Goal: Task Accomplishment & Management: Complete application form

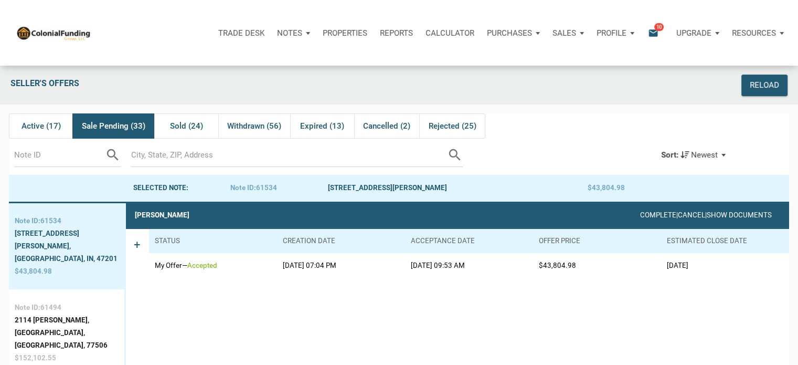
click at [285, 33] on p "Notes" at bounding box center [289, 32] width 25 height 9
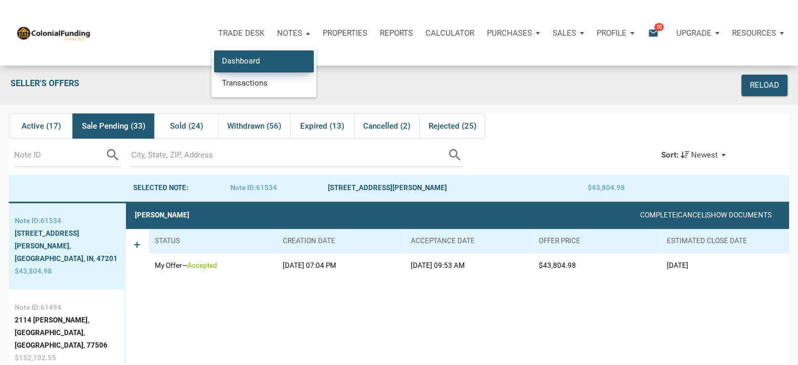
click at [242, 60] on link "Dashboard" at bounding box center [264, 61] width 100 height 22
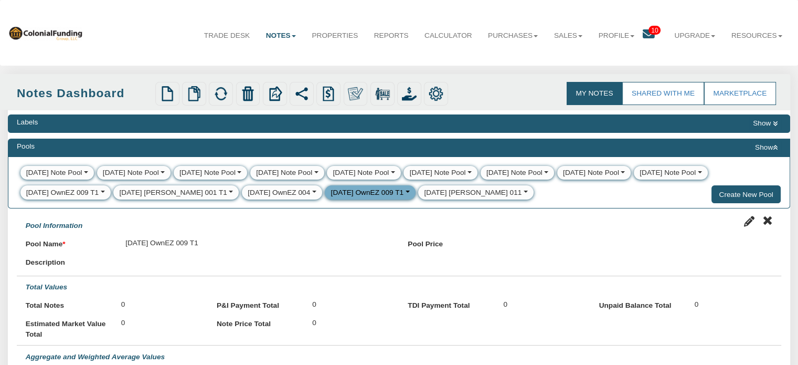
click at [403, 189] on button "button" at bounding box center [406, 192] width 6 height 10
click at [505, 200] on div "1-16-25 Note Pool View Edit Delete Clear 1-30-25 Note Pool View Edit Delete Cle…" at bounding box center [399, 182] width 782 height 52
click at [336, 195] on div "[DATE] OwnEZ 009 T1" at bounding box center [367, 192] width 73 height 10
click at [403, 193] on button "button" at bounding box center [406, 192] width 6 height 10
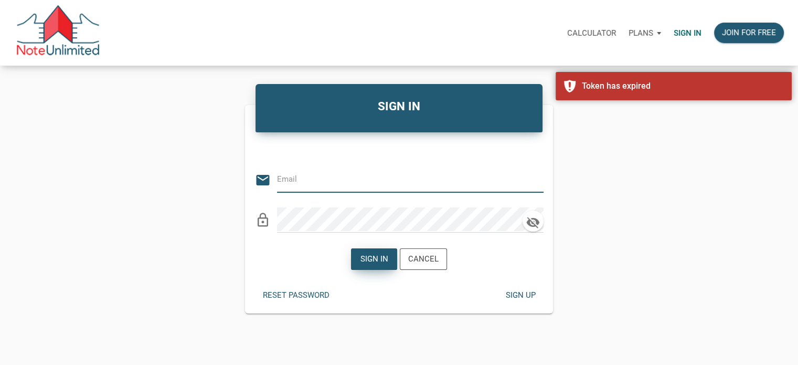
type input "Notes@colonialfundinggroup.com"
click at [376, 260] on div "Sign in" at bounding box center [374, 259] width 28 height 12
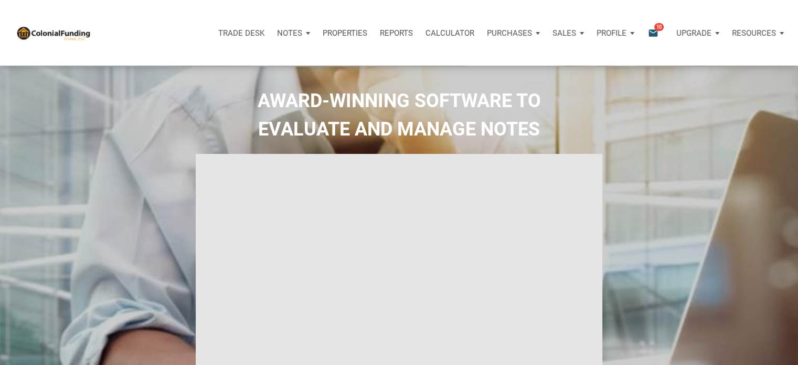
type input "Introduction to new features"
select select
click at [306, 31] on div "Notes" at bounding box center [294, 32] width 46 height 31
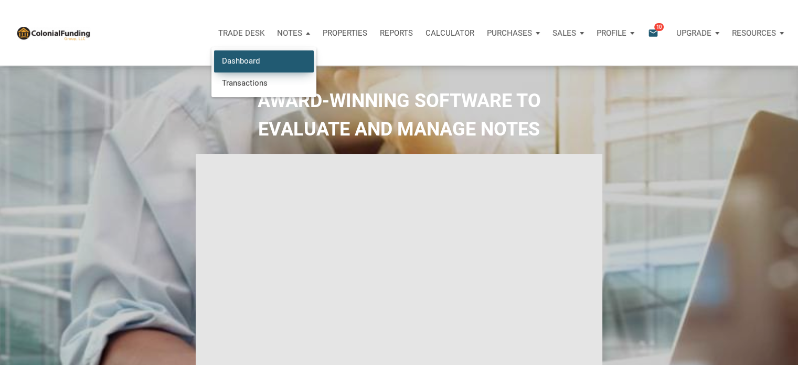
click at [241, 58] on link "Dashboard" at bounding box center [264, 61] width 100 height 22
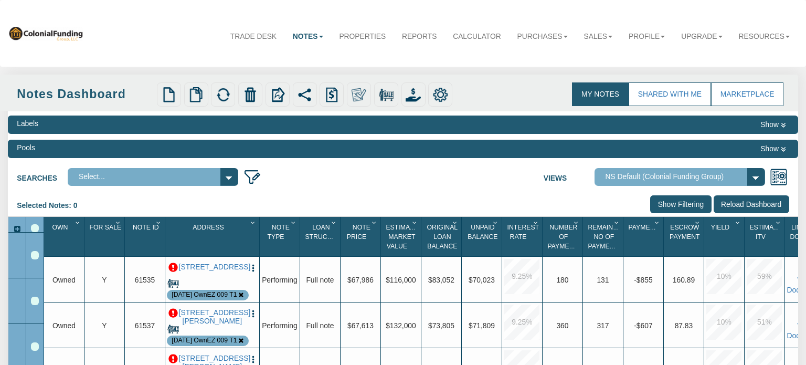
select select "316"
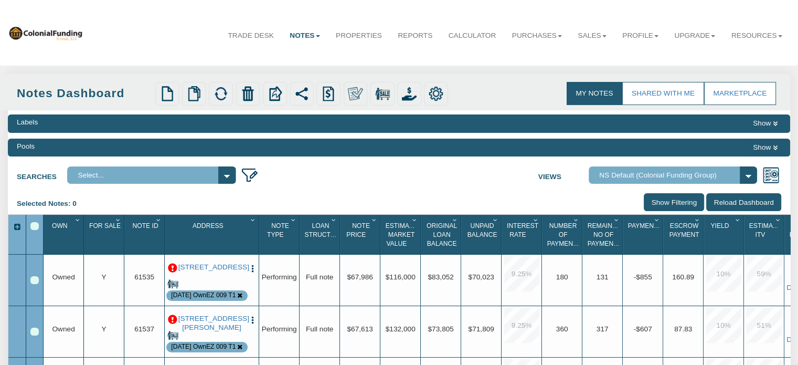
click at [776, 146] on icon at bounding box center [775, 148] width 5 height 6
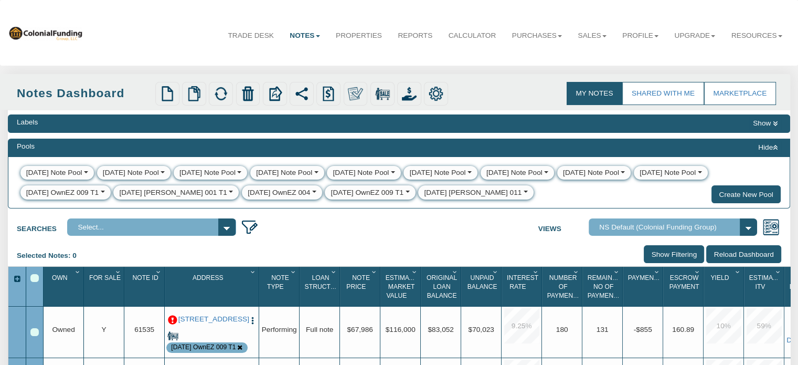
click at [776, 146] on icon at bounding box center [775, 148] width 5 height 6
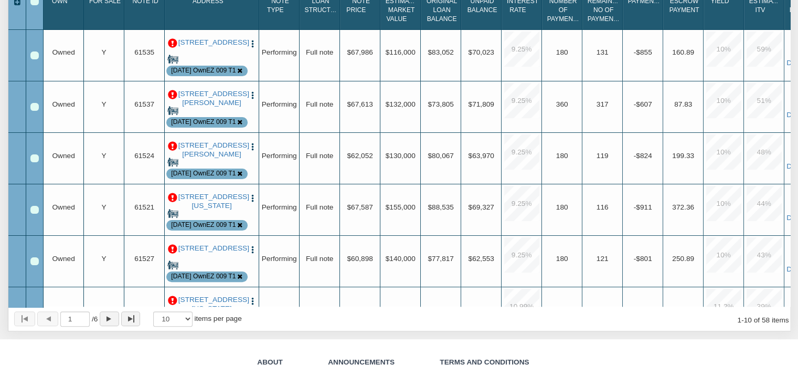
scroll to position [210, 0]
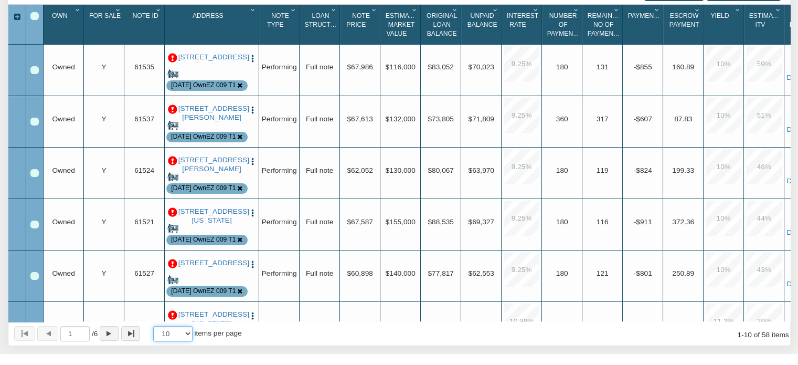
click at [190, 334] on select "10 25 50 100" at bounding box center [172, 333] width 39 height 15
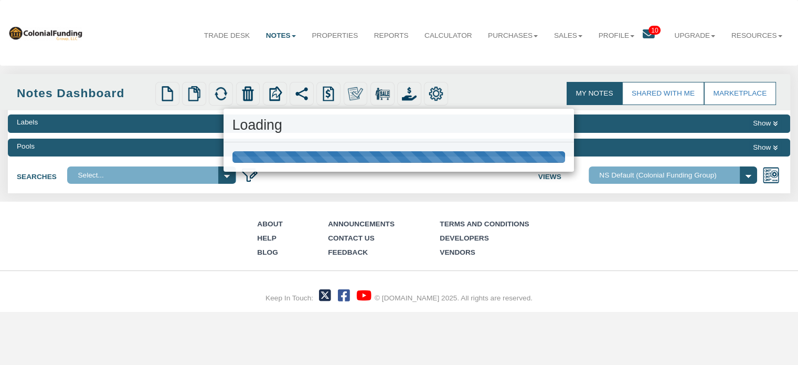
scroll to position [0, 0]
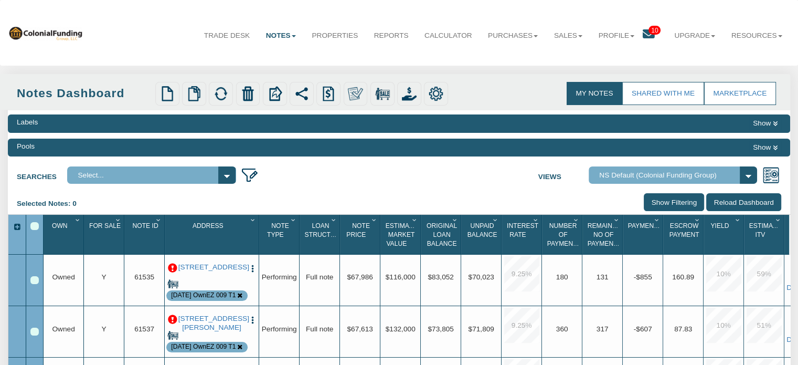
click at [172, 271] on p at bounding box center [172, 267] width 9 height 9
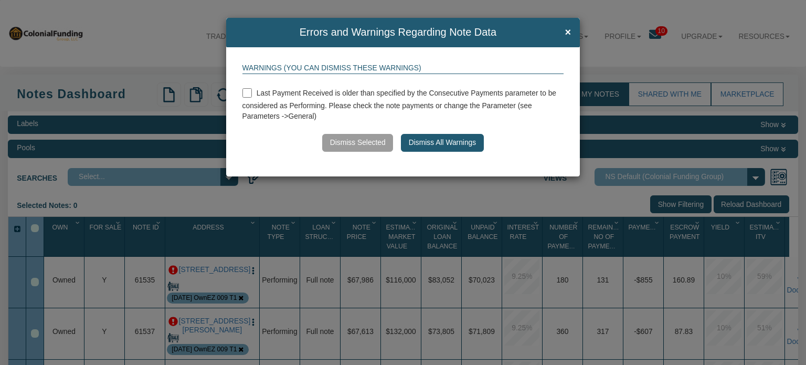
click at [456, 143] on button "Dismiss All Warnings" at bounding box center [442, 143] width 82 height 18
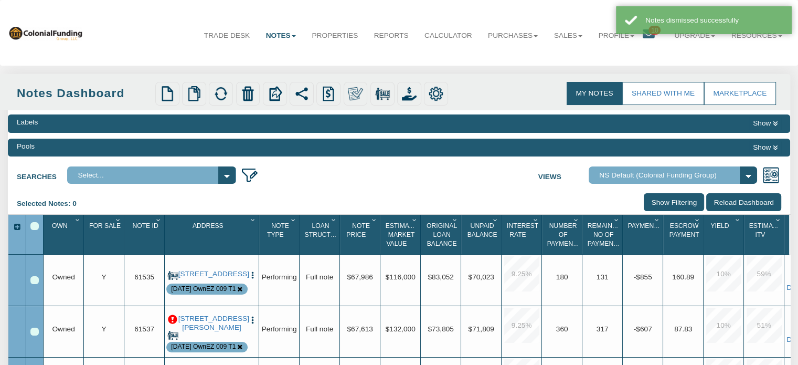
click at [169, 316] on p at bounding box center [172, 319] width 9 height 9
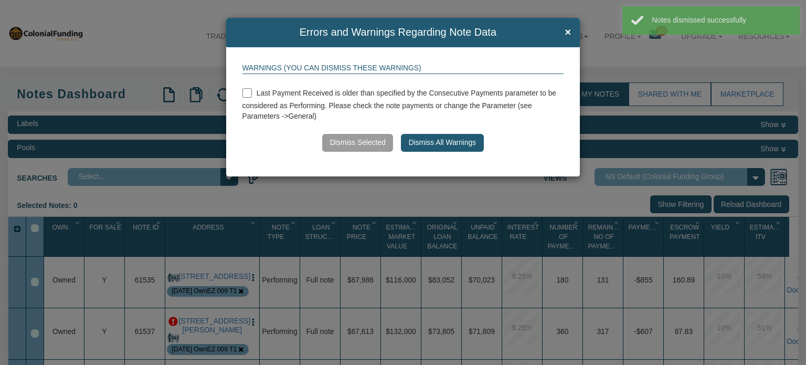
click at [426, 142] on button "Dismiss All Warnings" at bounding box center [442, 143] width 82 height 18
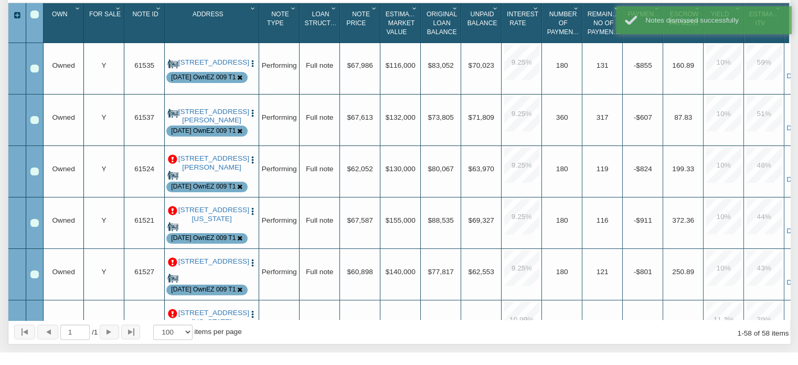
scroll to position [214, 0]
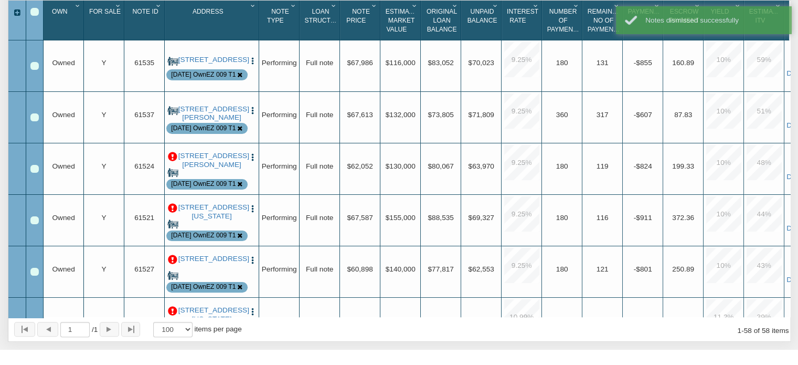
click at [171, 154] on p at bounding box center [172, 156] width 9 height 9
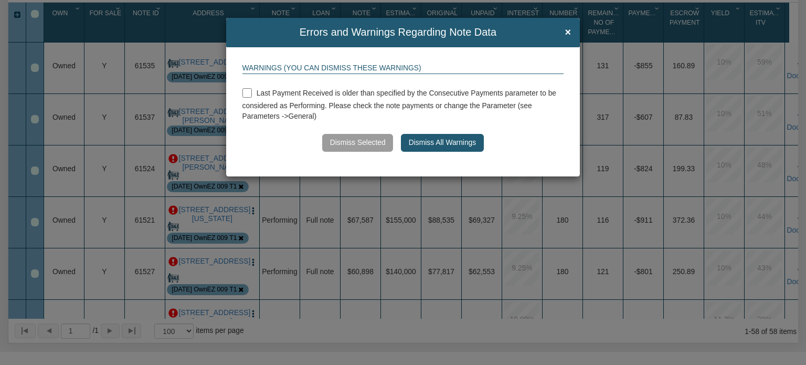
click at [446, 140] on button "Dismiss All Warnings" at bounding box center [442, 143] width 82 height 18
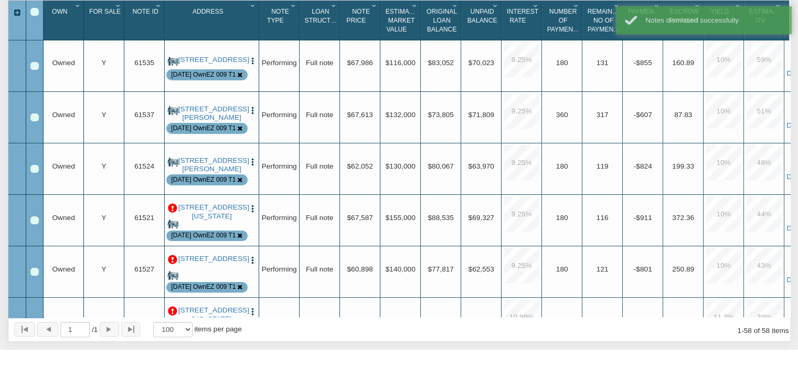
click at [171, 209] on p at bounding box center [172, 208] width 9 height 9
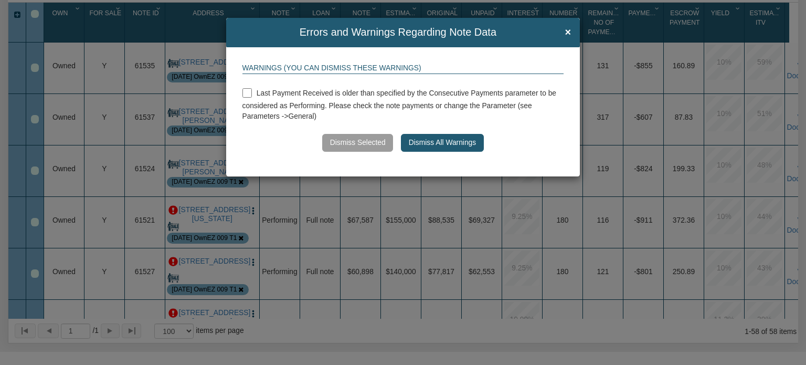
click at [426, 143] on button "Dismiss All Warnings" at bounding box center [442, 143] width 82 height 18
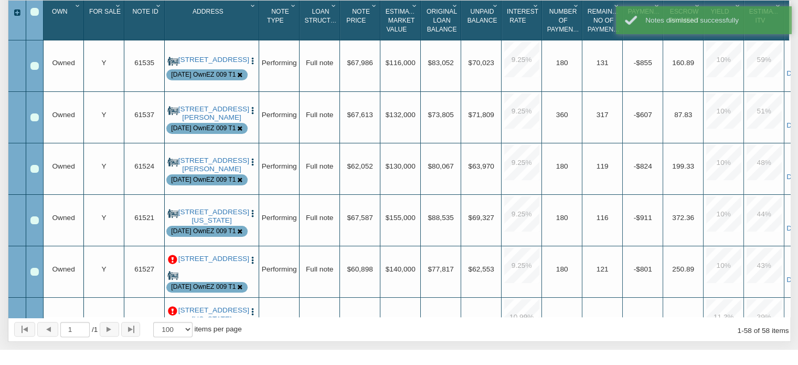
click at [170, 261] on p at bounding box center [172, 259] width 9 height 9
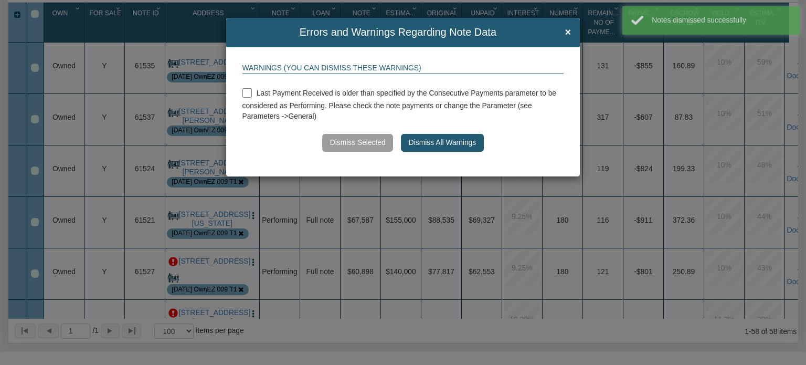
click at [441, 146] on button "Dismiss All Warnings" at bounding box center [442, 143] width 82 height 18
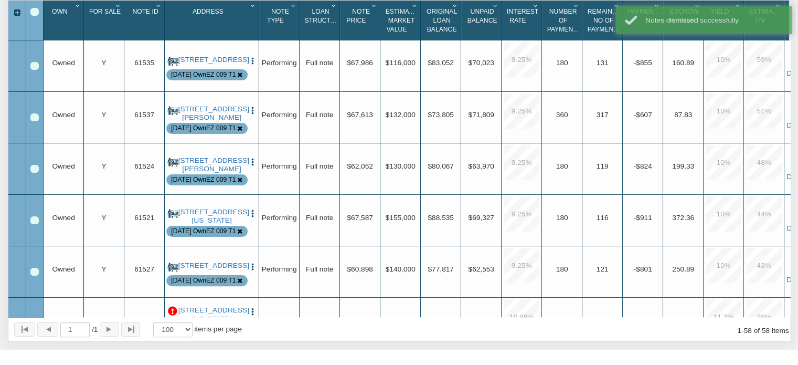
drag, startPoint x: 785, startPoint y: 65, endPoint x: 786, endPoint y: 85, distance: 20.5
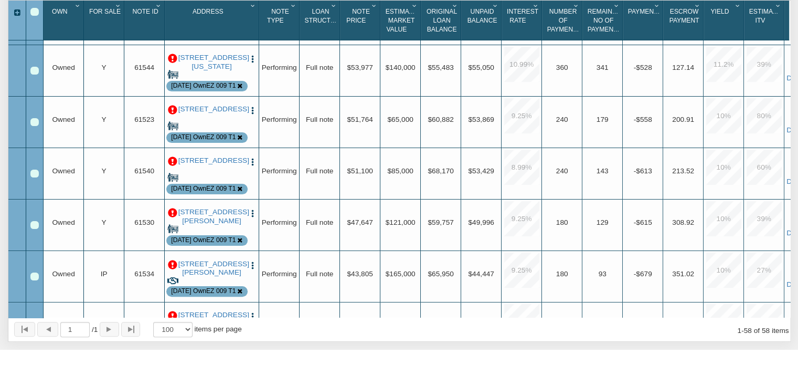
scroll to position [242, 0]
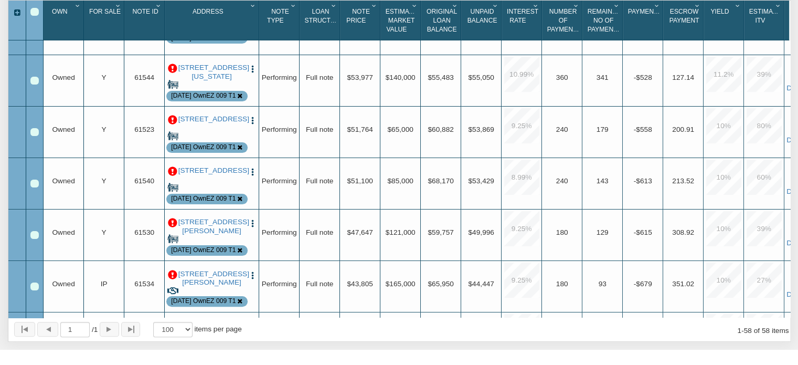
click at [172, 67] on p at bounding box center [172, 68] width 9 height 9
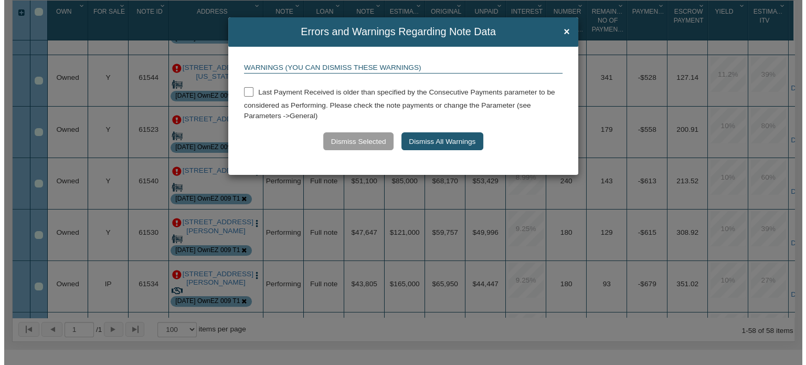
scroll to position [214, 0]
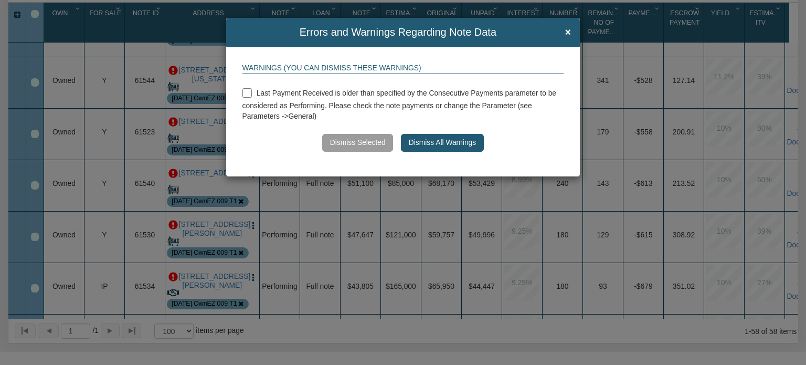
click at [414, 143] on button "Dismiss All Warnings" at bounding box center [442, 143] width 82 height 18
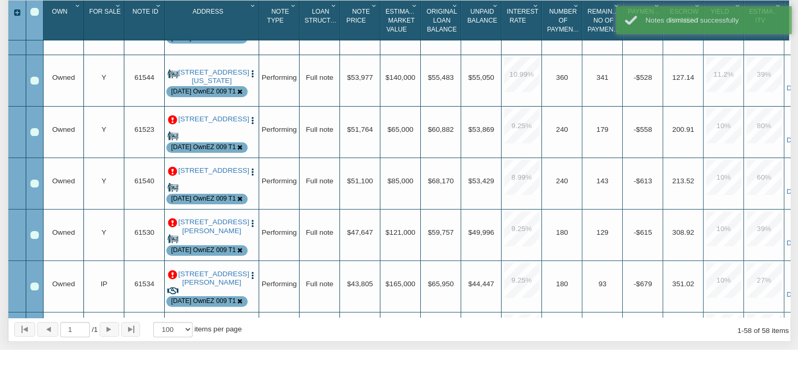
click at [174, 117] on p at bounding box center [172, 119] width 9 height 9
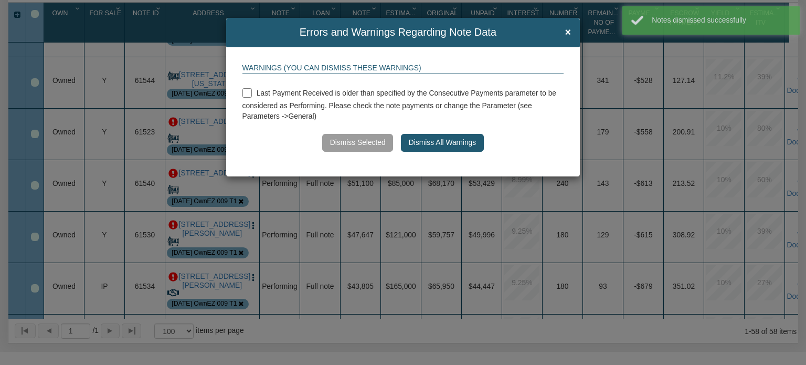
click at [431, 142] on button "Dismiss All Warnings" at bounding box center [442, 143] width 82 height 18
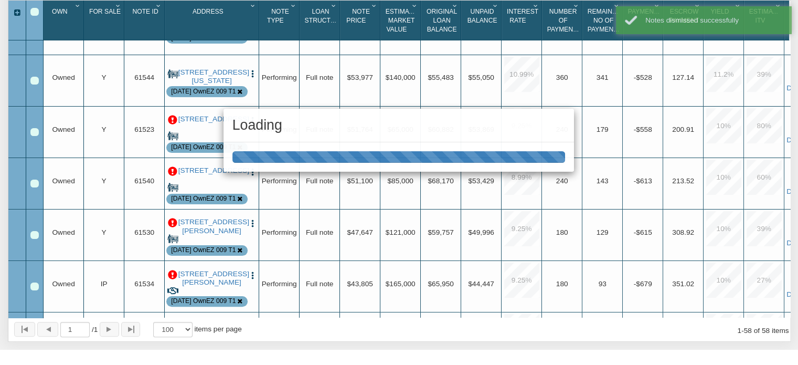
click at [172, 173] on div "Loading" at bounding box center [399, 182] width 798 height 365
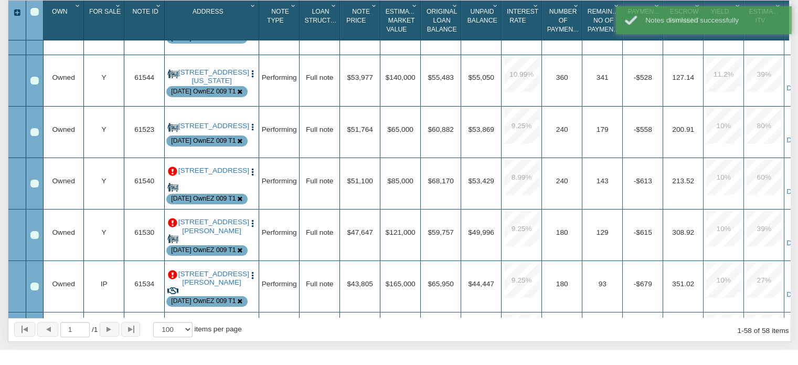
click at [172, 173] on p at bounding box center [172, 171] width 9 height 9
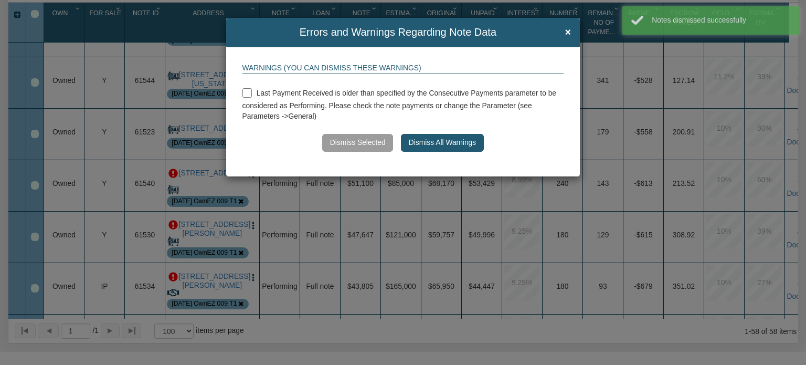
click at [423, 141] on button "Dismiss All Warnings" at bounding box center [442, 143] width 82 height 18
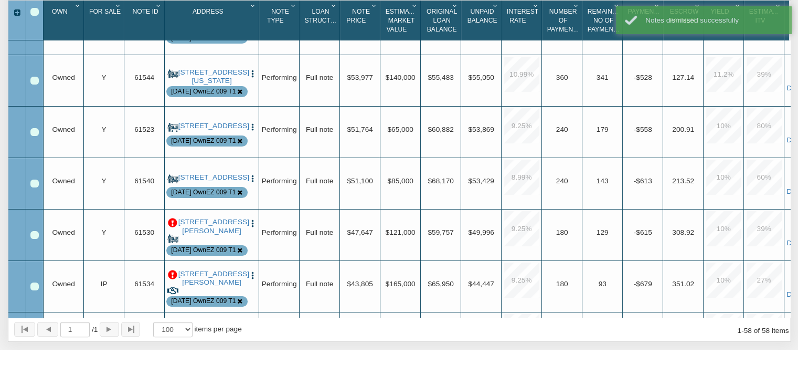
click at [173, 222] on p at bounding box center [172, 222] width 9 height 9
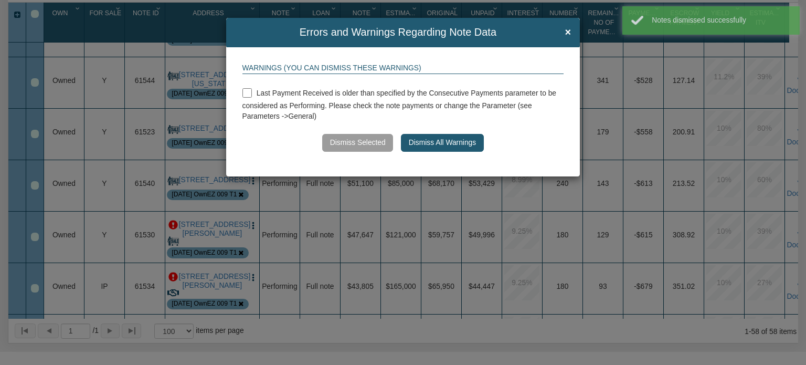
click at [432, 142] on button "Dismiss All Warnings" at bounding box center [442, 143] width 82 height 18
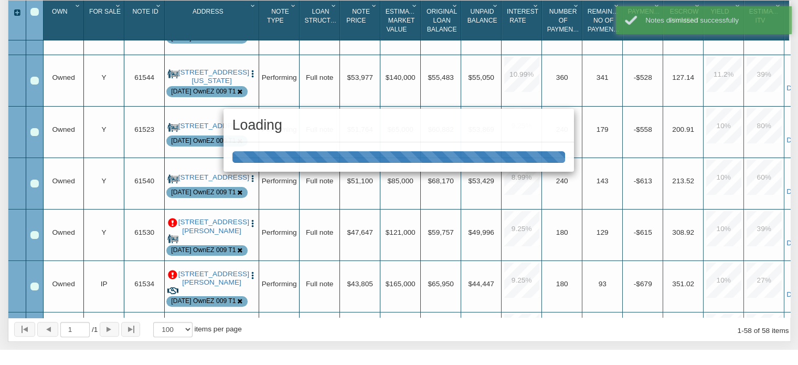
drag, startPoint x: 793, startPoint y: 79, endPoint x: 794, endPoint y: 107, distance: 27.3
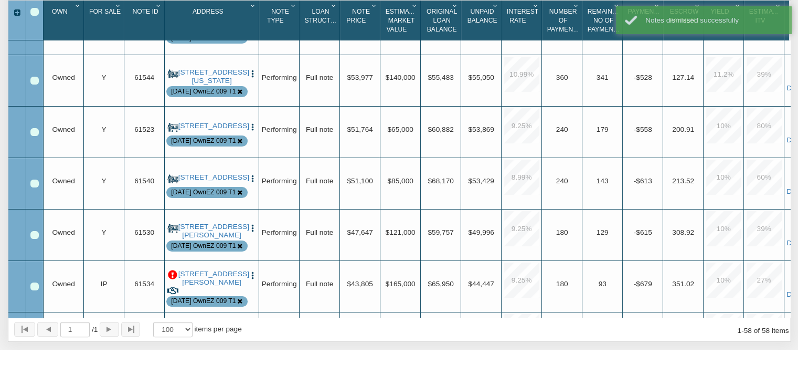
click at [173, 276] on p at bounding box center [172, 274] width 9 height 9
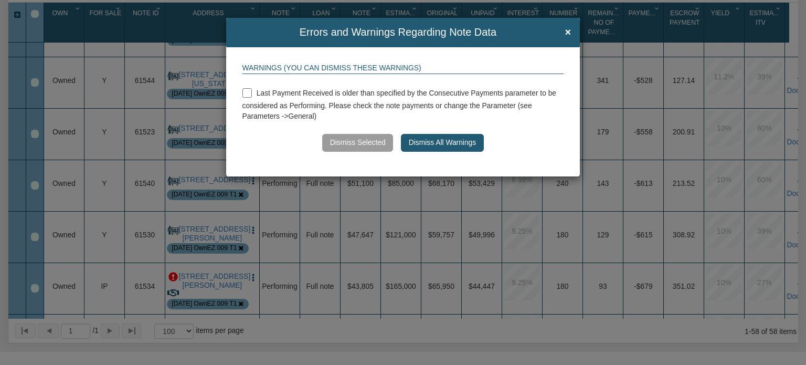
click at [449, 145] on button "Dismiss All Warnings" at bounding box center [442, 143] width 82 height 18
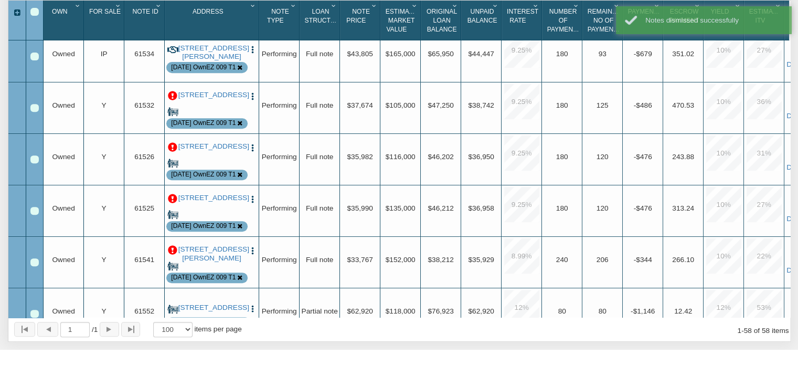
scroll to position [447, 0]
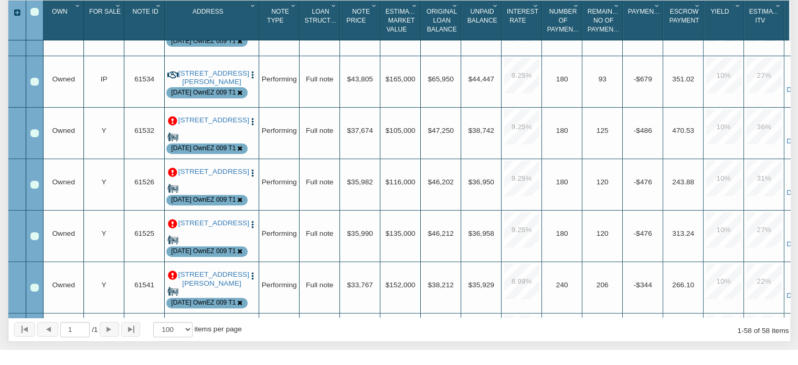
click at [170, 119] on p at bounding box center [172, 120] width 9 height 9
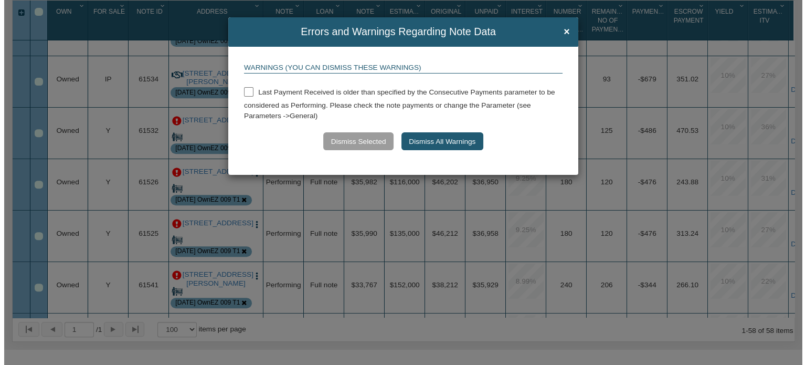
scroll to position [214, 0]
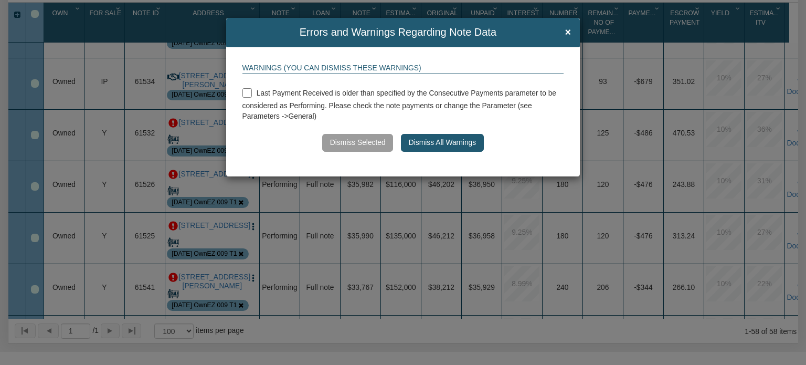
click at [443, 145] on button "Dismiss All Warnings" at bounding box center [442, 143] width 82 height 18
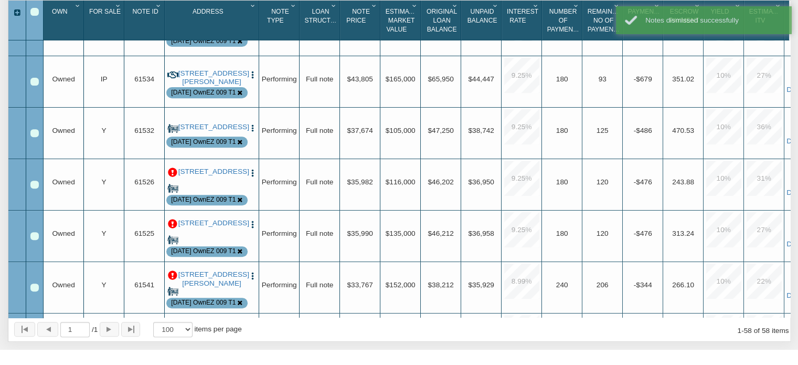
click at [172, 172] on p at bounding box center [172, 172] width 9 height 9
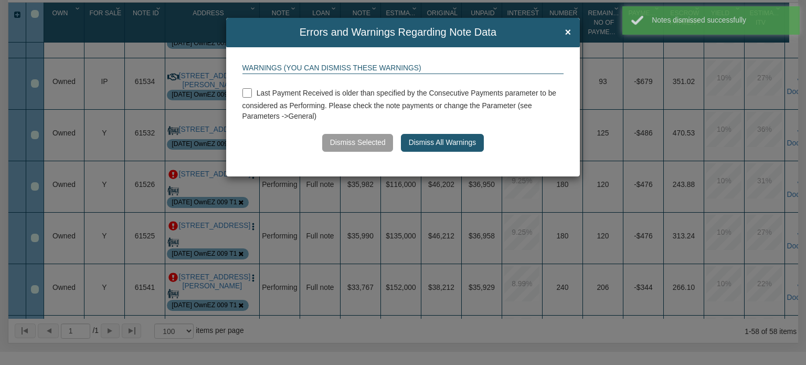
click at [445, 140] on button "Dismiss All Warnings" at bounding box center [442, 143] width 82 height 18
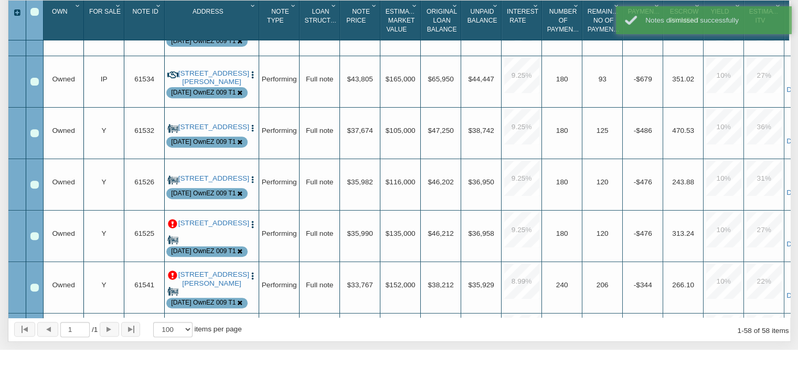
click at [172, 225] on p at bounding box center [172, 223] width 9 height 9
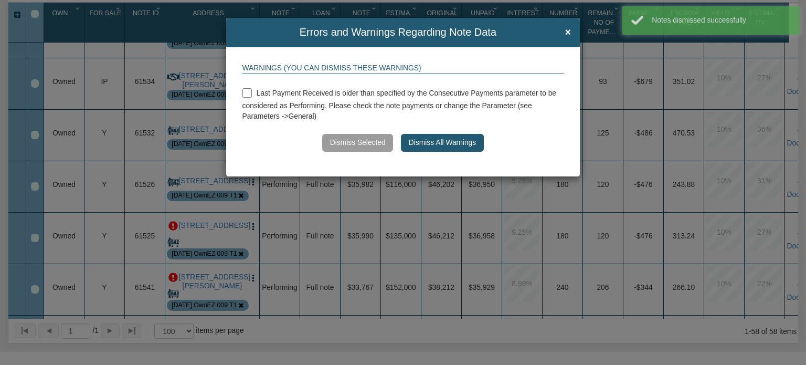
click at [449, 142] on button "Dismiss All Warnings" at bounding box center [442, 143] width 82 height 18
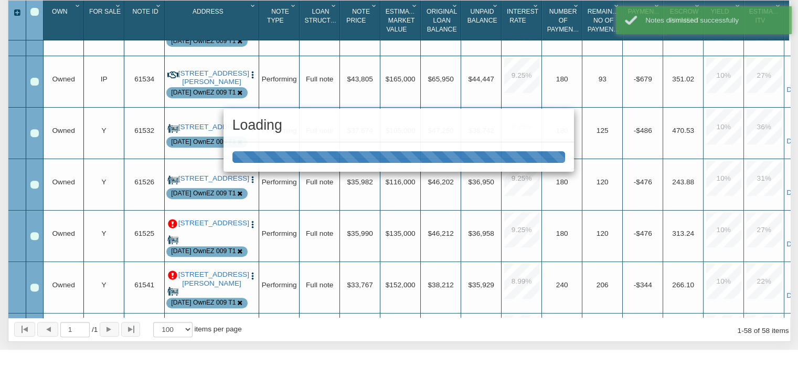
drag, startPoint x: 793, startPoint y: 101, endPoint x: 795, endPoint y: 110, distance: 9.2
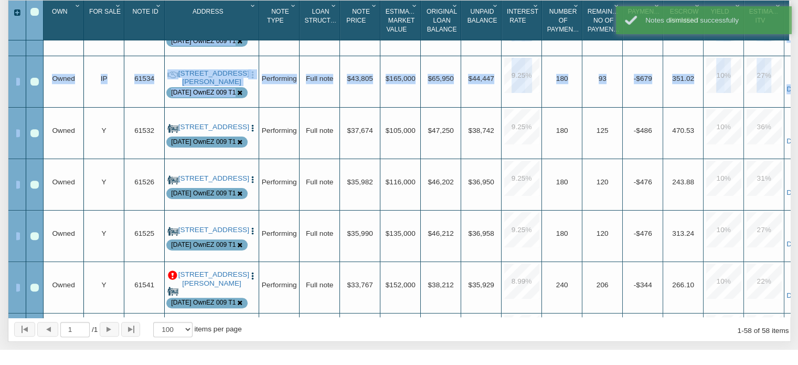
click at [172, 273] on p at bounding box center [172, 275] width 9 height 9
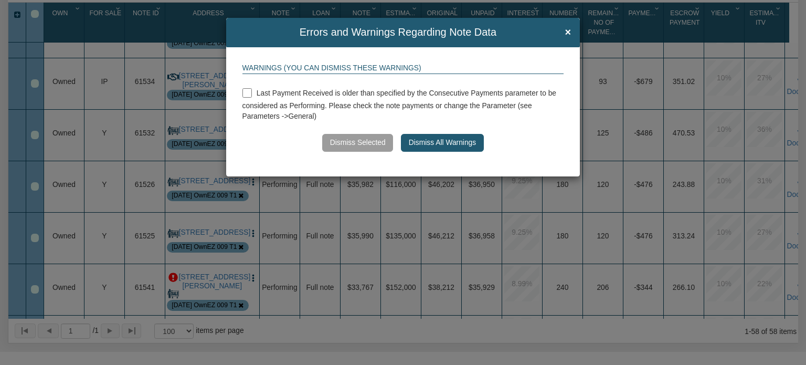
click at [432, 142] on button "Dismiss All Warnings" at bounding box center [442, 143] width 82 height 18
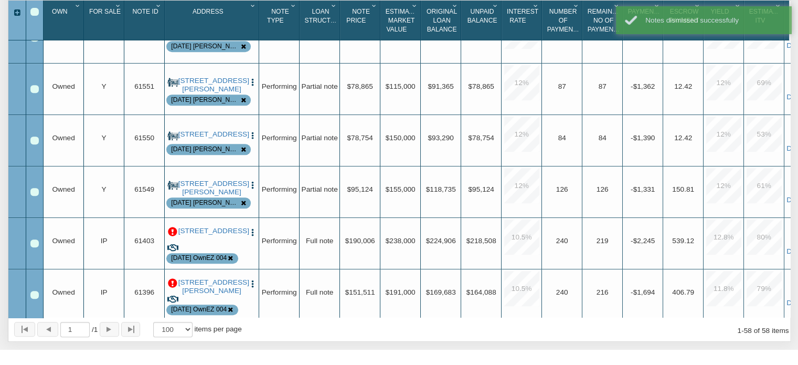
scroll to position [0, 0]
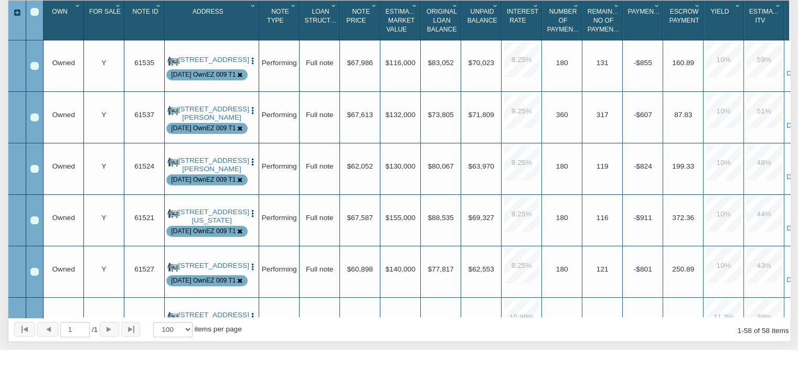
click at [113, 7] on div "For Sale 1" at bounding box center [105, 20] width 38 height 32
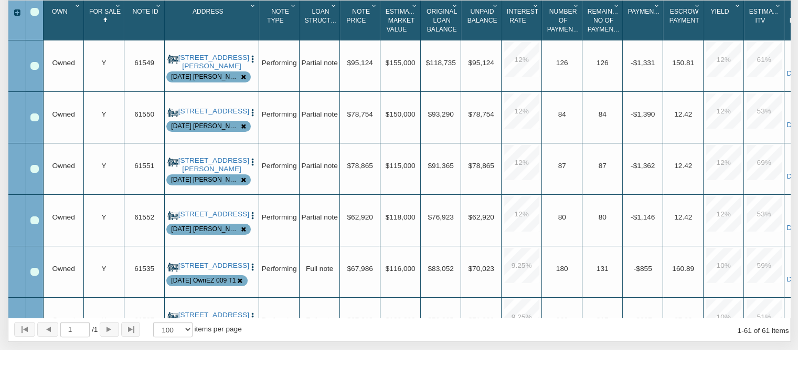
click at [116, 8] on icon "Column Menu" at bounding box center [118, 6] width 10 height 6
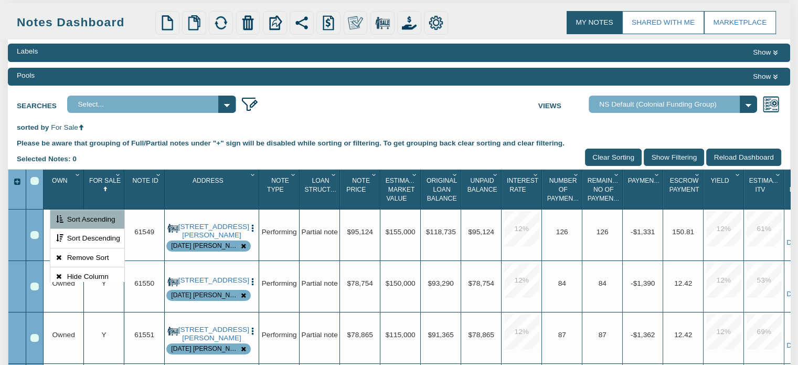
click at [664, 161] on input "Show Filtering" at bounding box center [674, 156] width 60 height 17
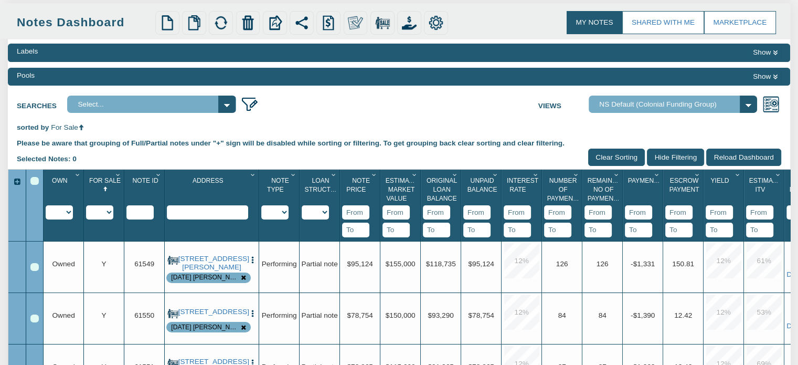
click at [111, 216] on select "Y N IP" at bounding box center [99, 212] width 27 height 14
select select "string:Y"
click at [86, 206] on select "Y N IP" at bounding box center [99, 212] width 27 height 14
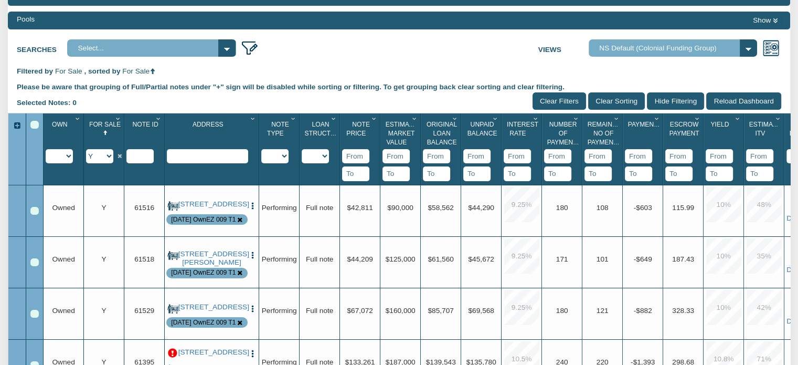
scroll to position [121, 0]
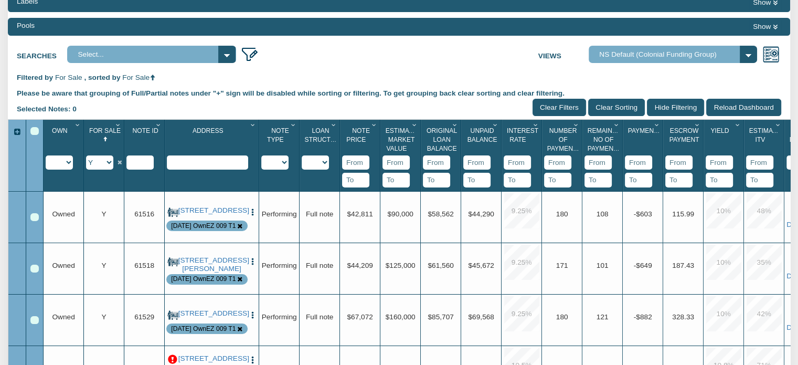
click at [373, 126] on icon "Column Menu" at bounding box center [374, 125] width 10 height 6
click at [157, 127] on icon "Column Menu" at bounding box center [159, 125] width 10 height 6
click at [124, 201] on button "Sort Ascending" at bounding box center [127, 201] width 73 height 19
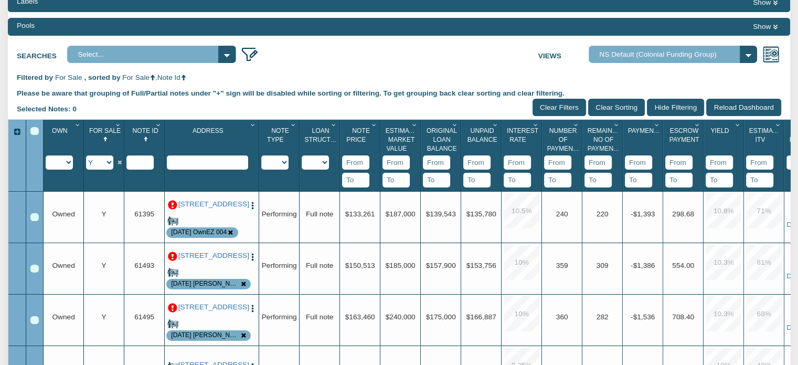
click at [373, 126] on icon "Column Menu" at bounding box center [374, 125] width 10 height 6
click at [329, 220] on button "Sort Descending" at bounding box center [342, 220] width 73 height 19
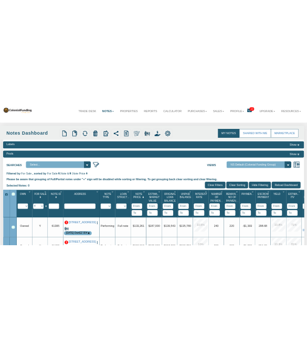
scroll to position [0, 0]
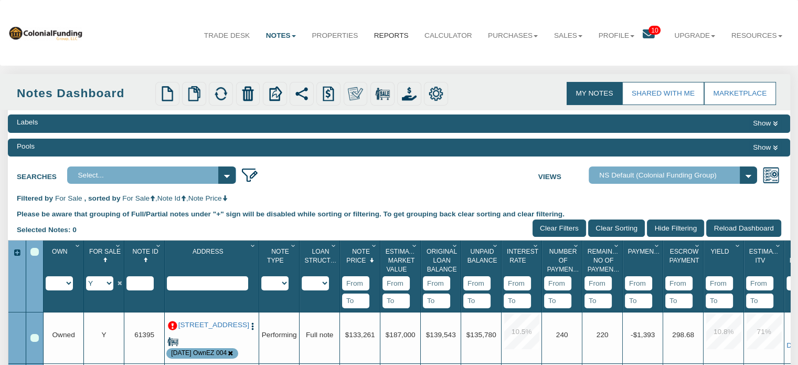
click at [367, 34] on link "Reports" at bounding box center [391, 36] width 50 height 26
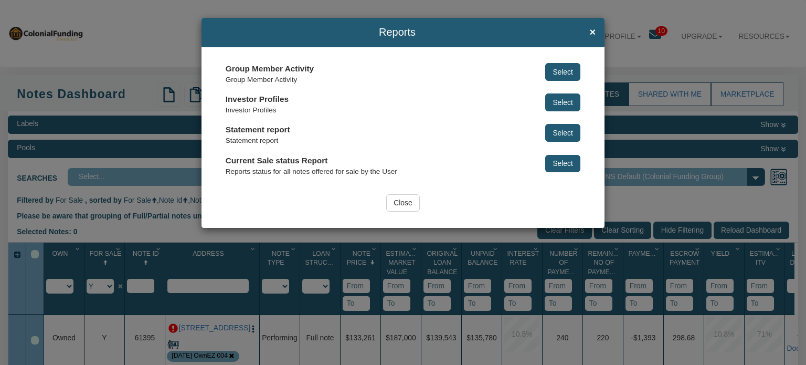
click at [561, 68] on button "Select" at bounding box center [562, 72] width 35 height 18
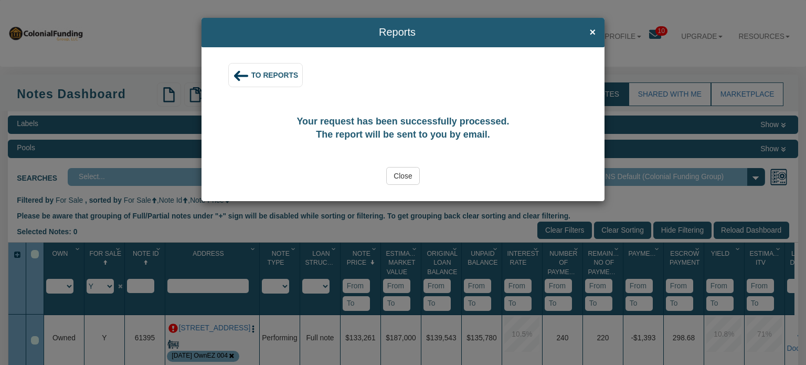
click at [401, 177] on input "Close" at bounding box center [403, 176] width 34 height 18
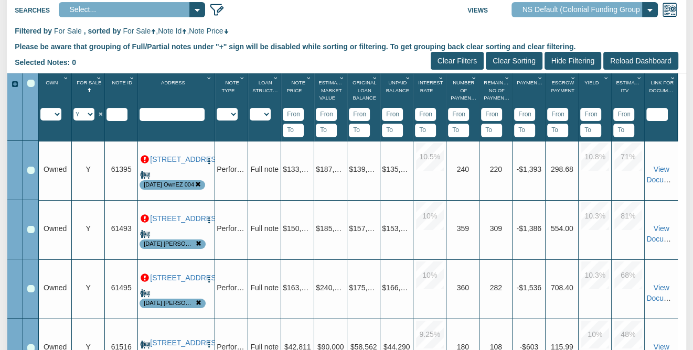
scroll to position [153, 0]
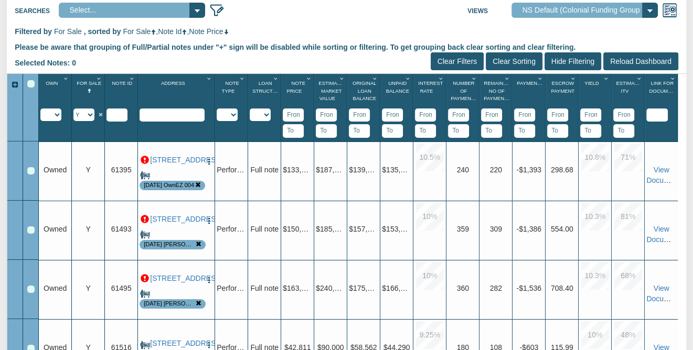
click at [26, 169] on div at bounding box center [31, 171] width 16 height 59
click at [28, 169] on div "Row 1, Row Selection Checkbox" at bounding box center [30, 170] width 7 height 7
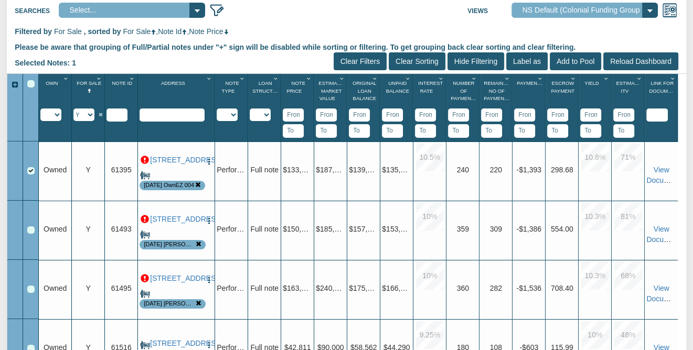
click at [33, 229] on div "Row 2, Row Selection Checkbox" at bounding box center [30, 230] width 7 height 7
click at [31, 291] on div "Row 3, Row Selection Checkbox" at bounding box center [30, 289] width 7 height 7
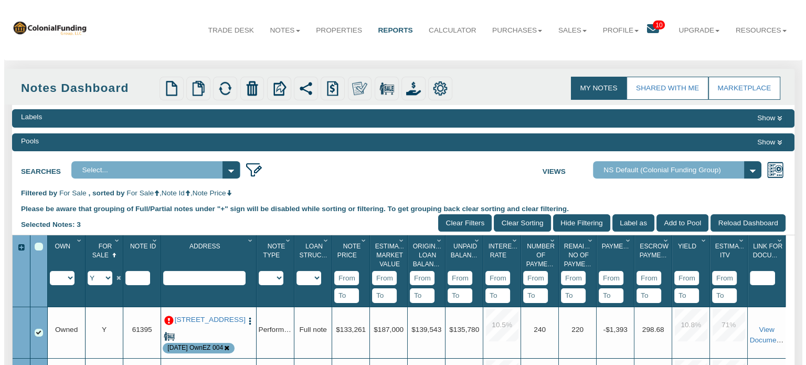
scroll to position [4, 0]
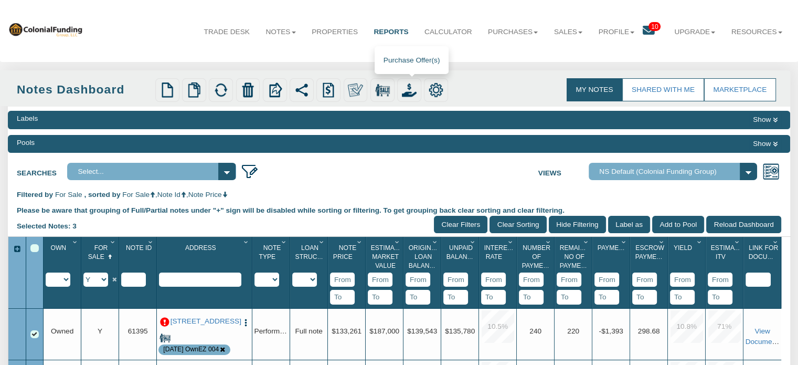
click at [410, 90] on img at bounding box center [409, 89] width 15 height 15
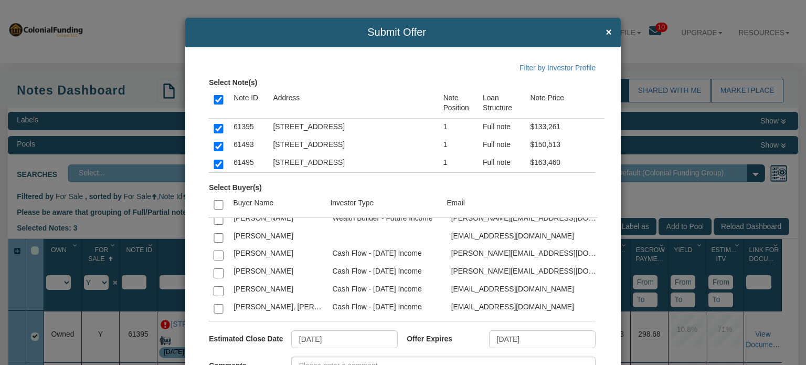
scroll to position [1450, 0]
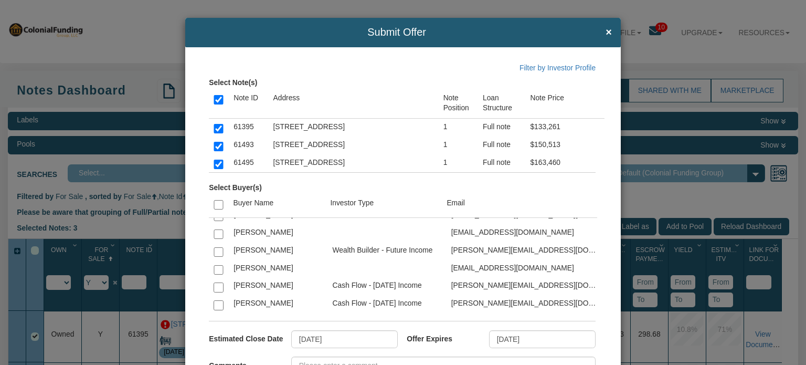
click at [218, 282] on input "checkbox" at bounding box center [218, 286] width 9 height 9
checkbox input "true"
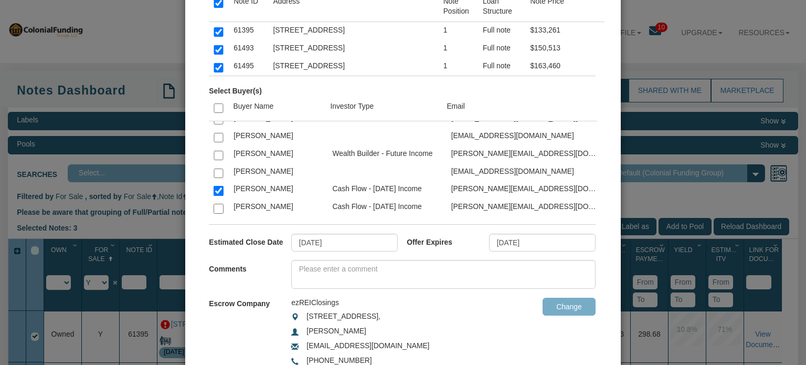
scroll to position [98, 0]
click at [538, 236] on input "[DATE]" at bounding box center [542, 241] width 107 height 18
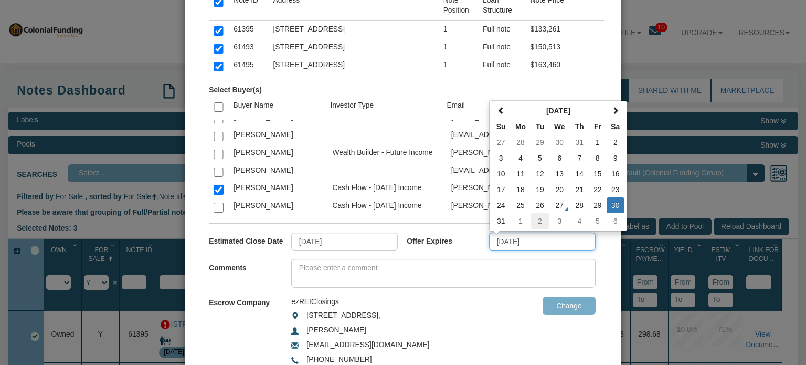
click at [535, 221] on td "2" at bounding box center [540, 221] width 18 height 16
type input "[DATE]"
click at [531, 243] on input "[DATE]" at bounding box center [542, 241] width 107 height 18
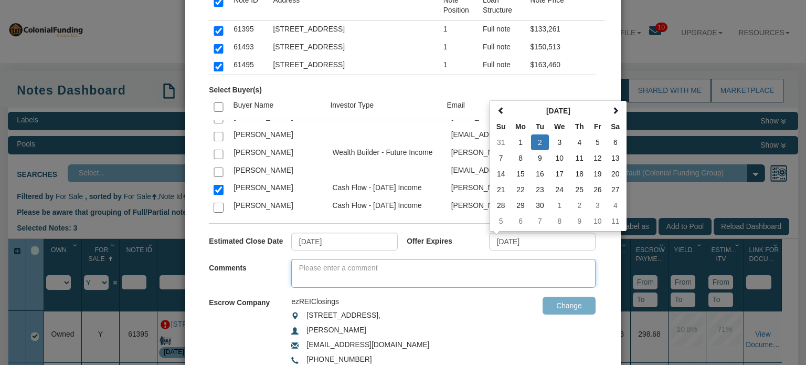
click at [348, 270] on textarea at bounding box center [443, 273] width 304 height 29
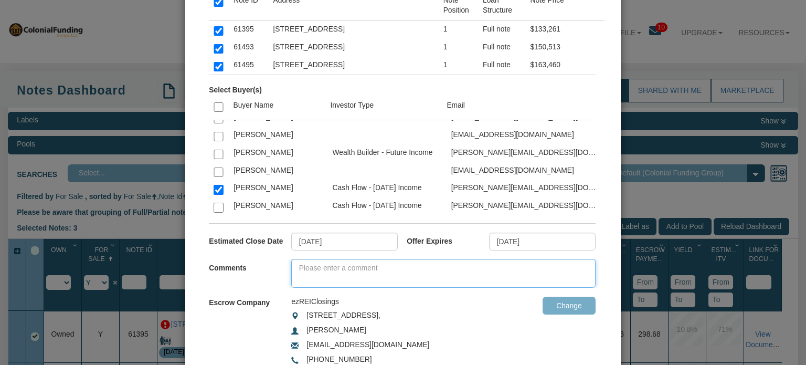
type textarea "K"
type textarea "P"
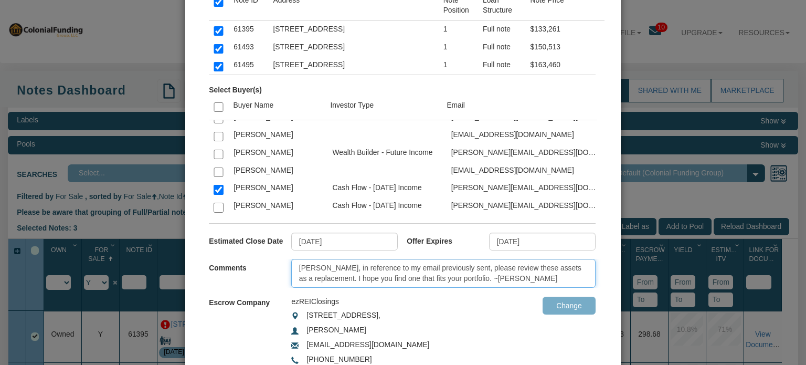
type textarea "[PERSON_NAME], in reference to my email previously sent, please review these as…"
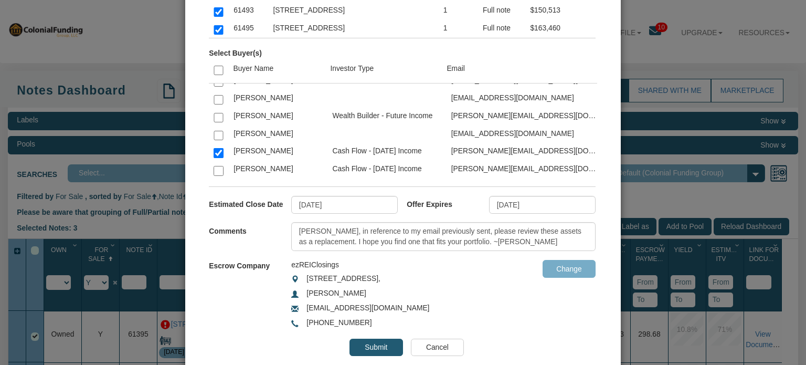
scroll to position [156, 0]
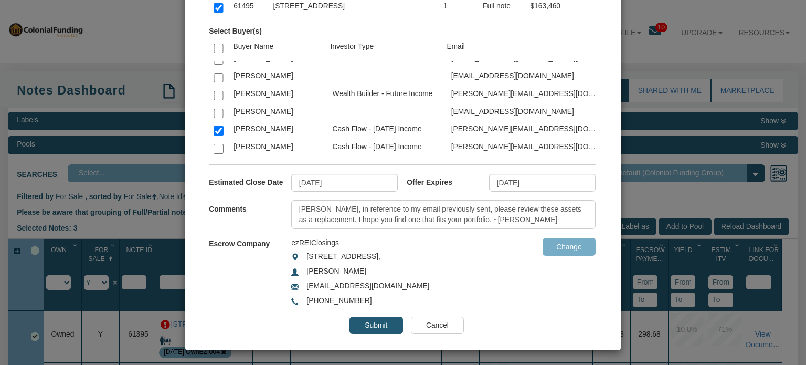
click at [363, 322] on input "Submit" at bounding box center [375, 325] width 53 height 18
